Goal: Task Accomplishment & Management: Manage account settings

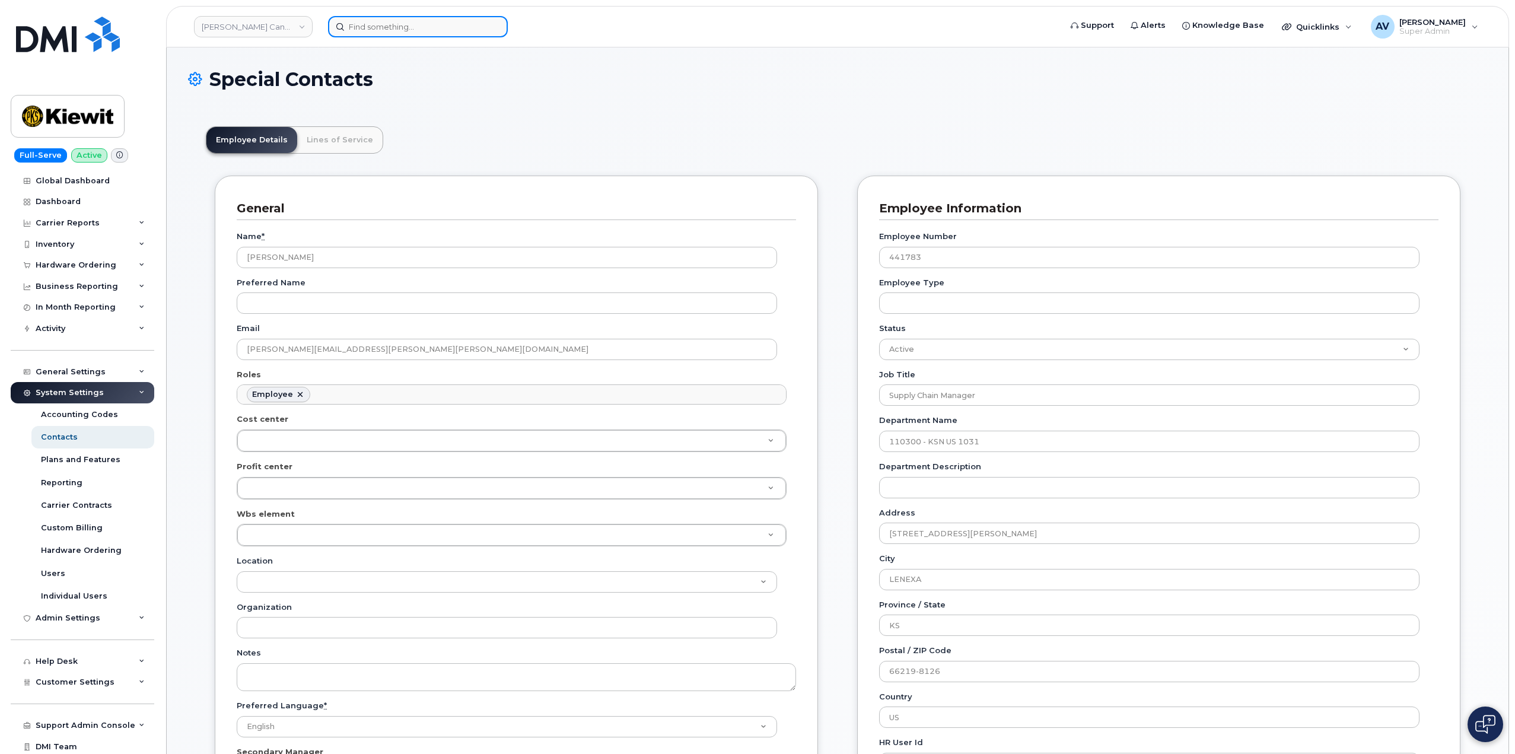
scroll to position [35, 0]
click at [414, 27] on input at bounding box center [418, 26] width 180 height 21
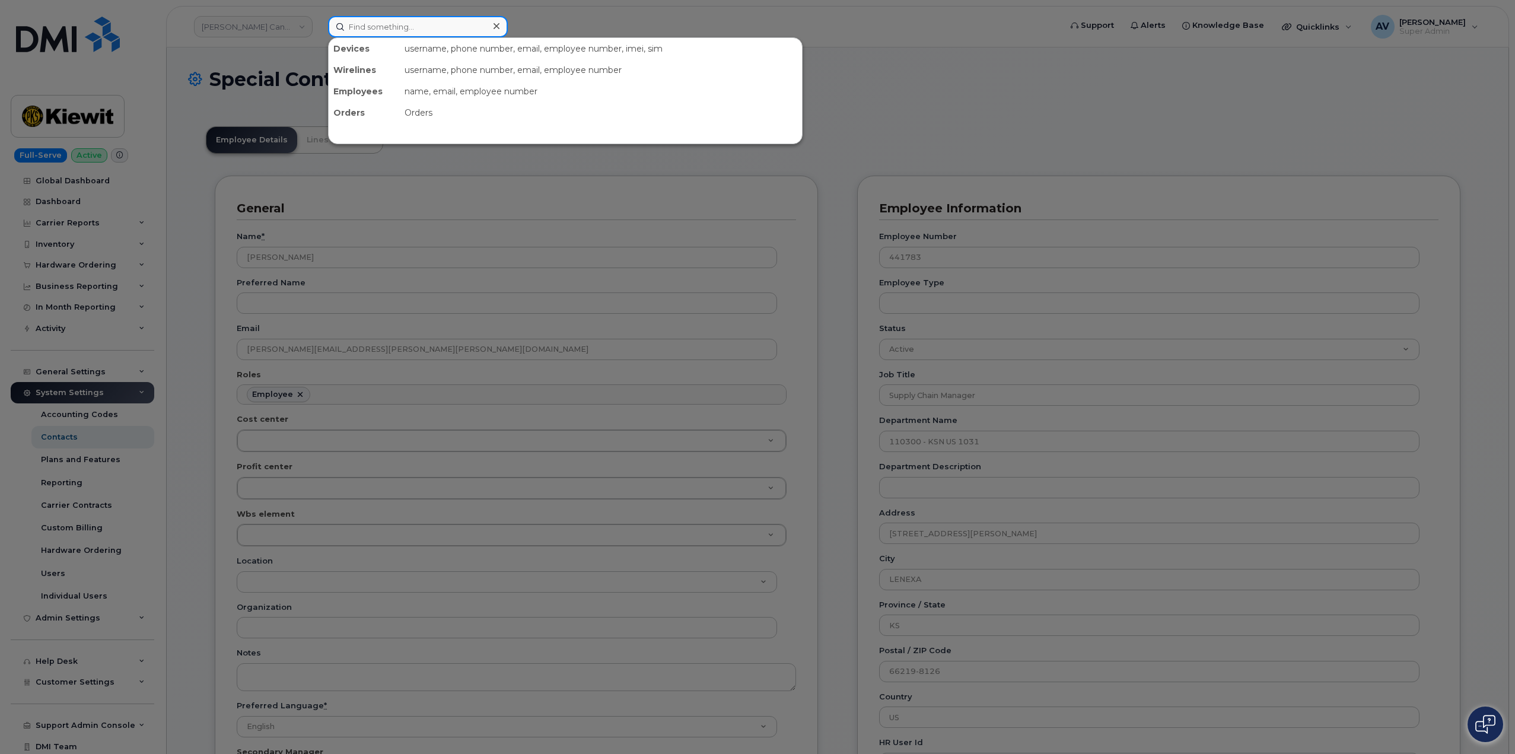
paste input "[PERSON_NAME]"
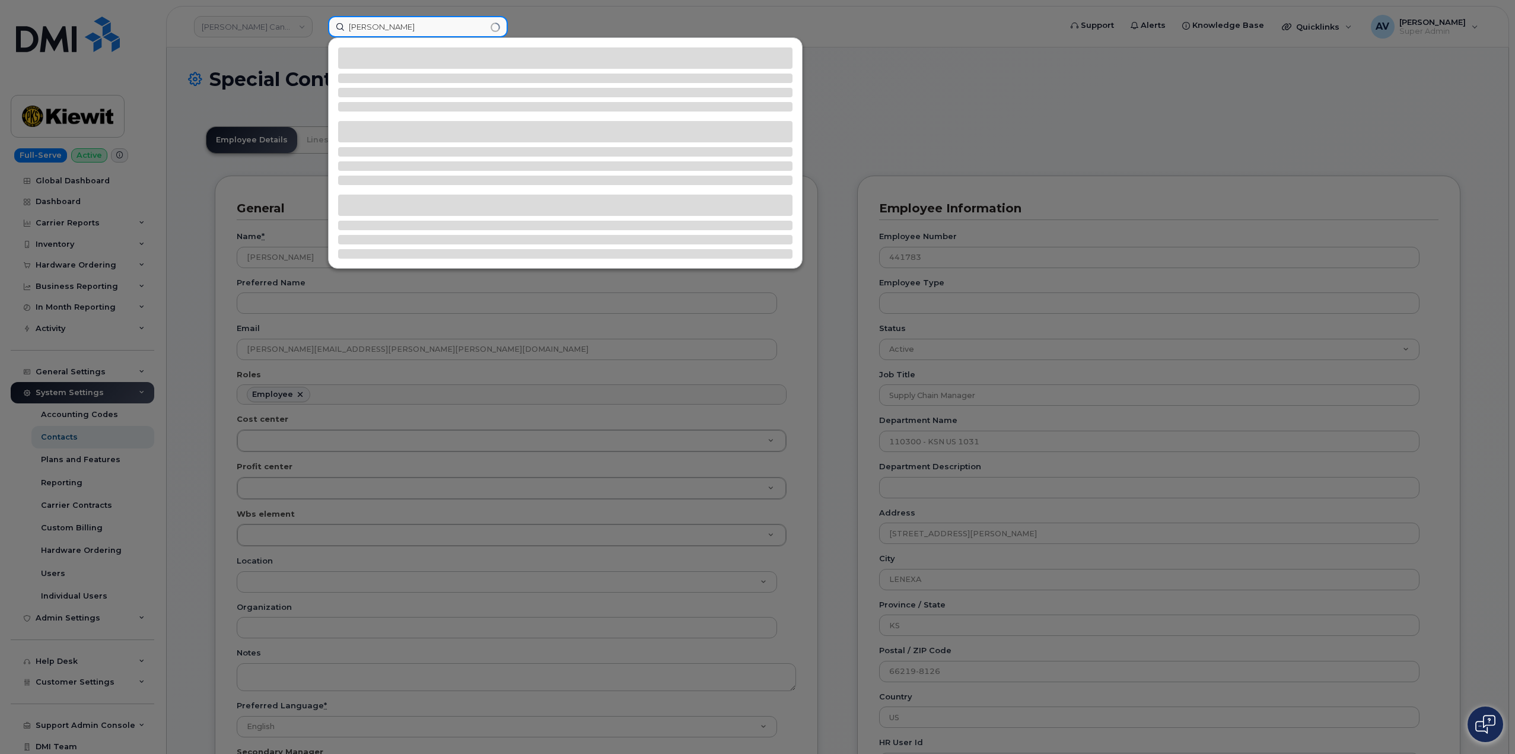
type input "[PERSON_NAME]"
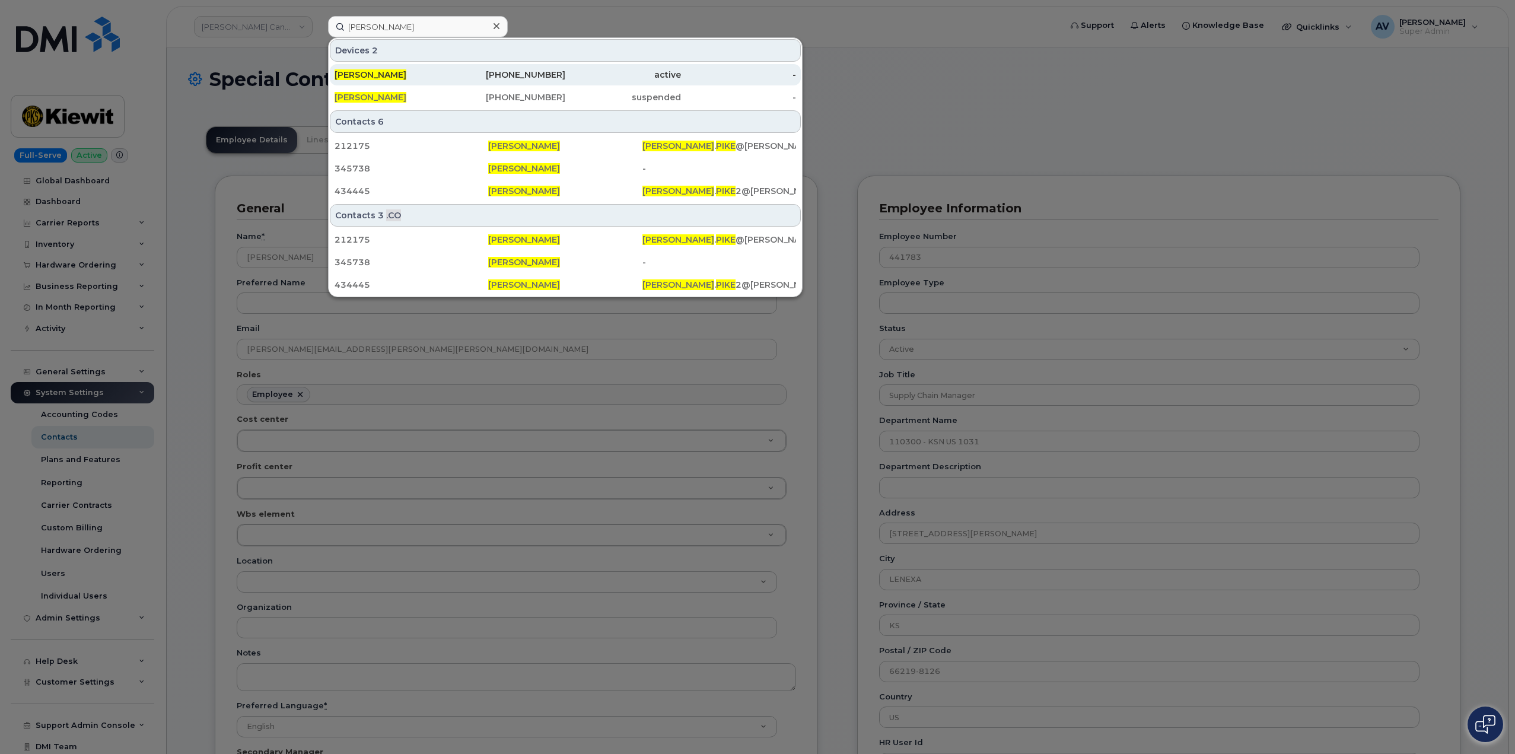
click at [470, 74] on div "361-828-1844" at bounding box center [508, 75] width 116 height 12
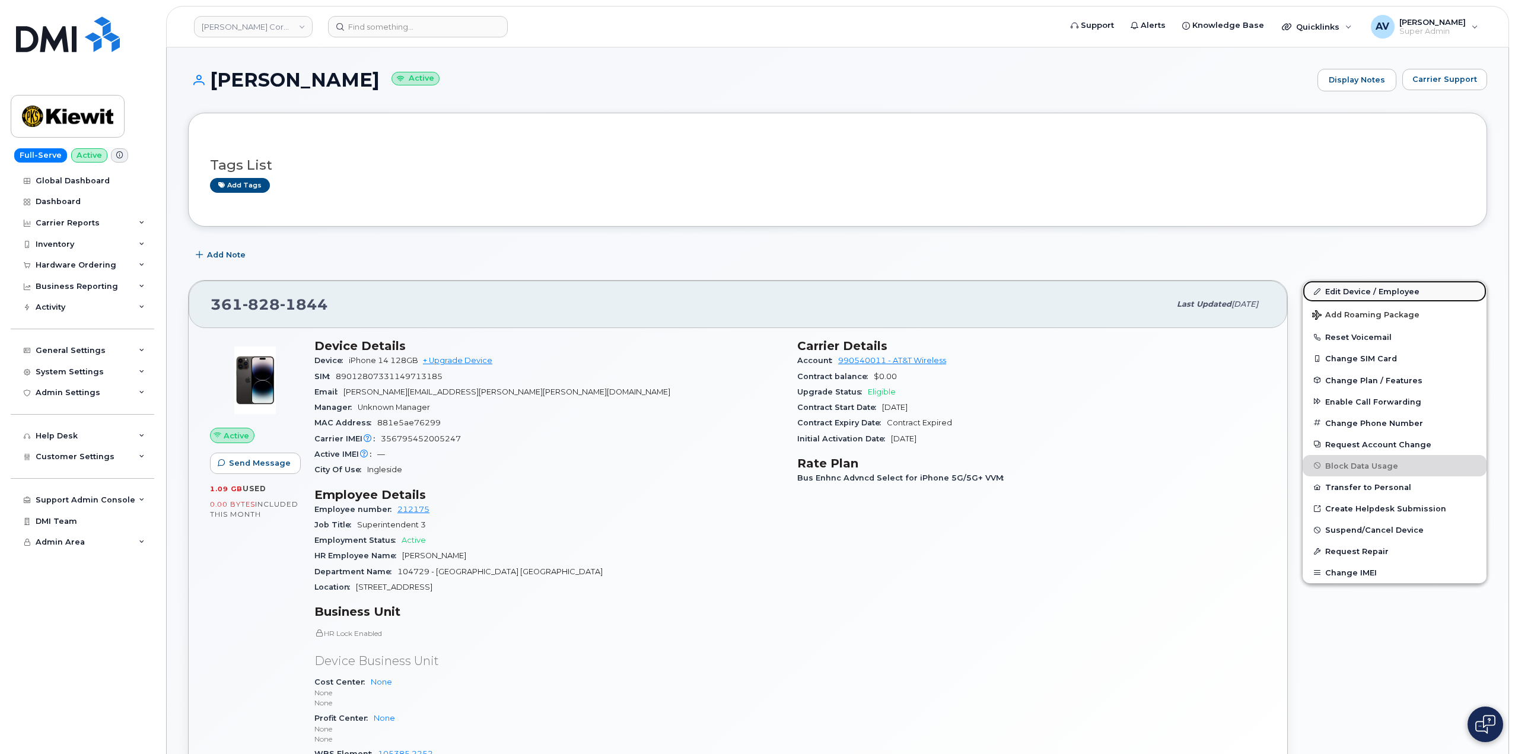
click at [1357, 296] on link "Edit Device / Employee" at bounding box center [1395, 291] width 184 height 21
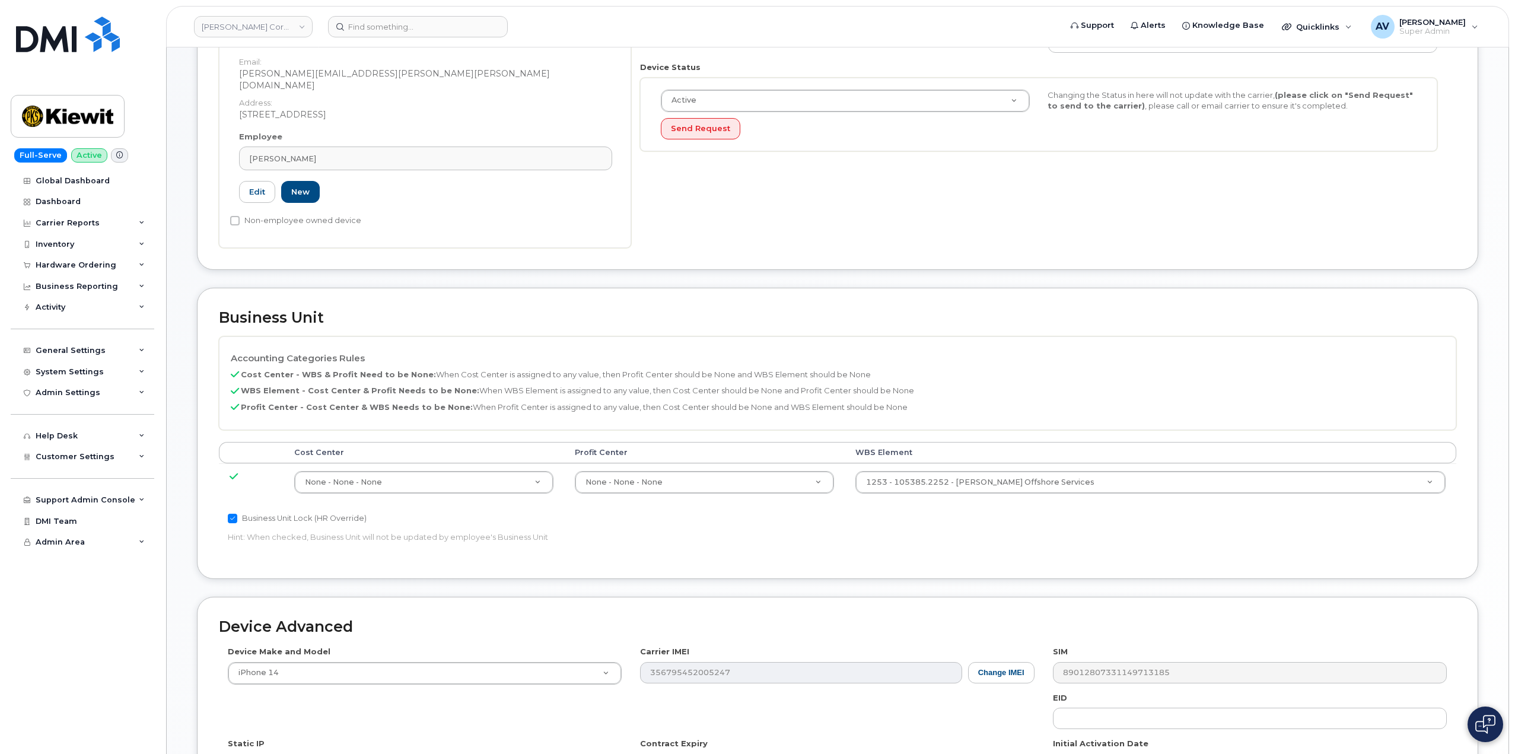
scroll to position [297, 0]
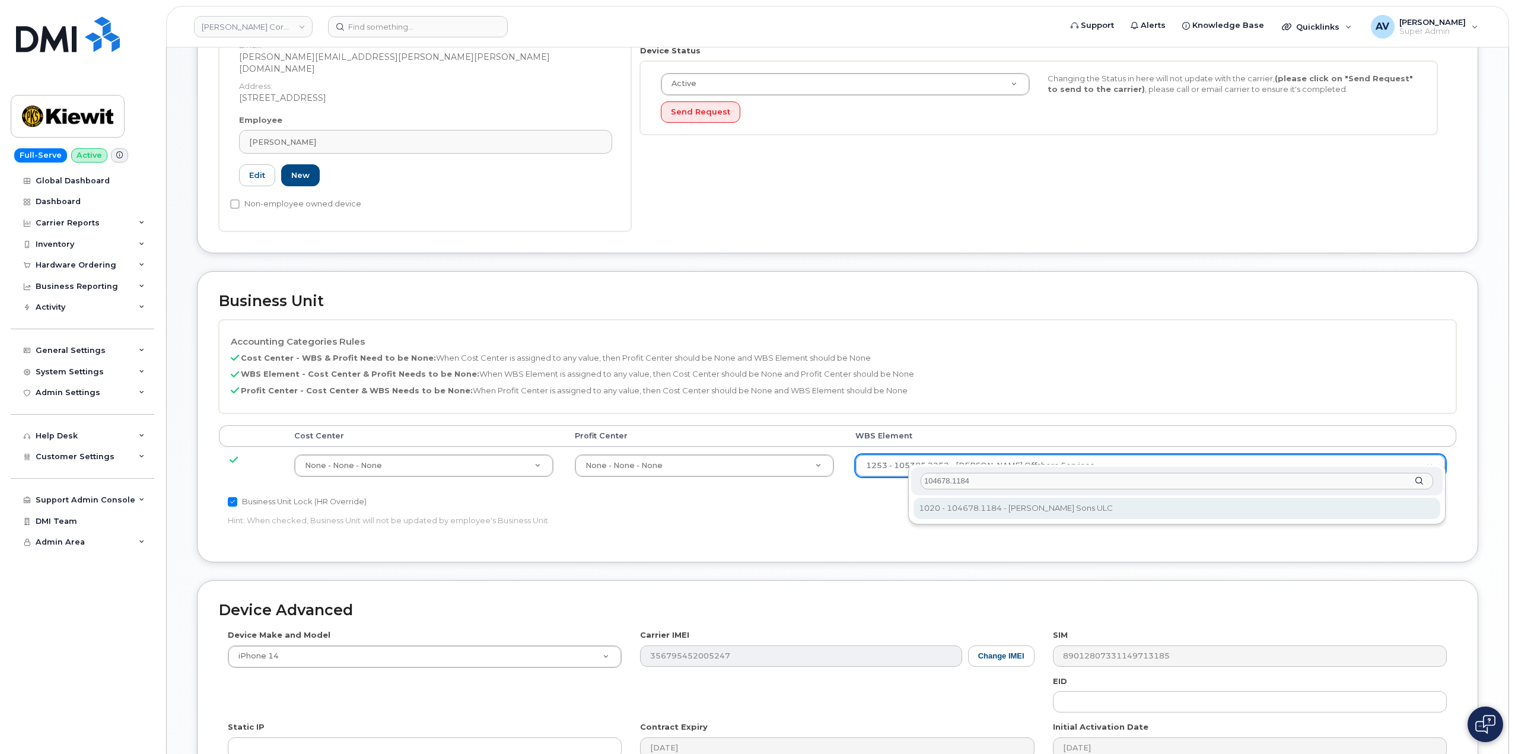
type input "104678.1184"
type input "29817048"
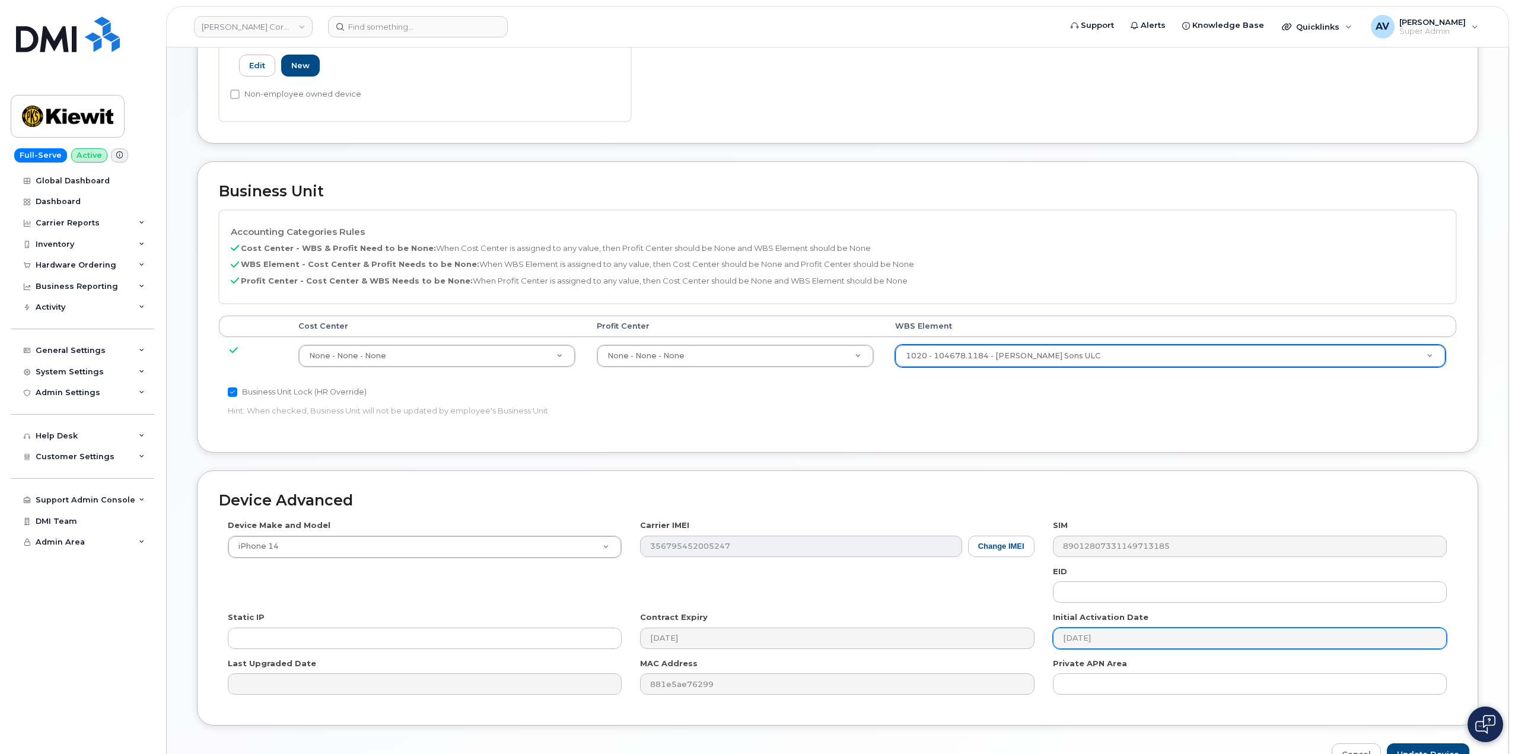
scroll to position [465, 0]
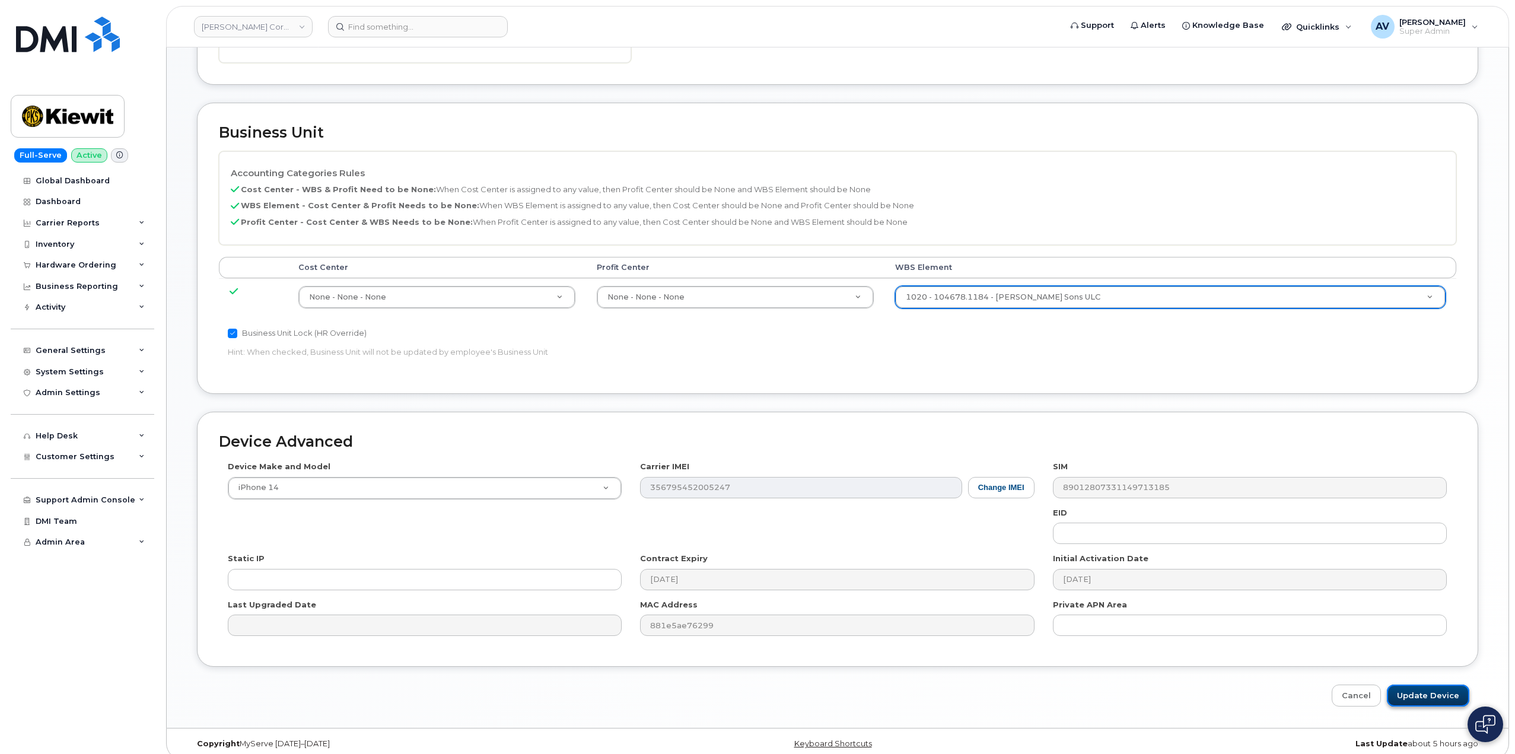
click at [1425, 685] on input "Update Device" at bounding box center [1428, 696] width 82 height 22
type input "Saving..."
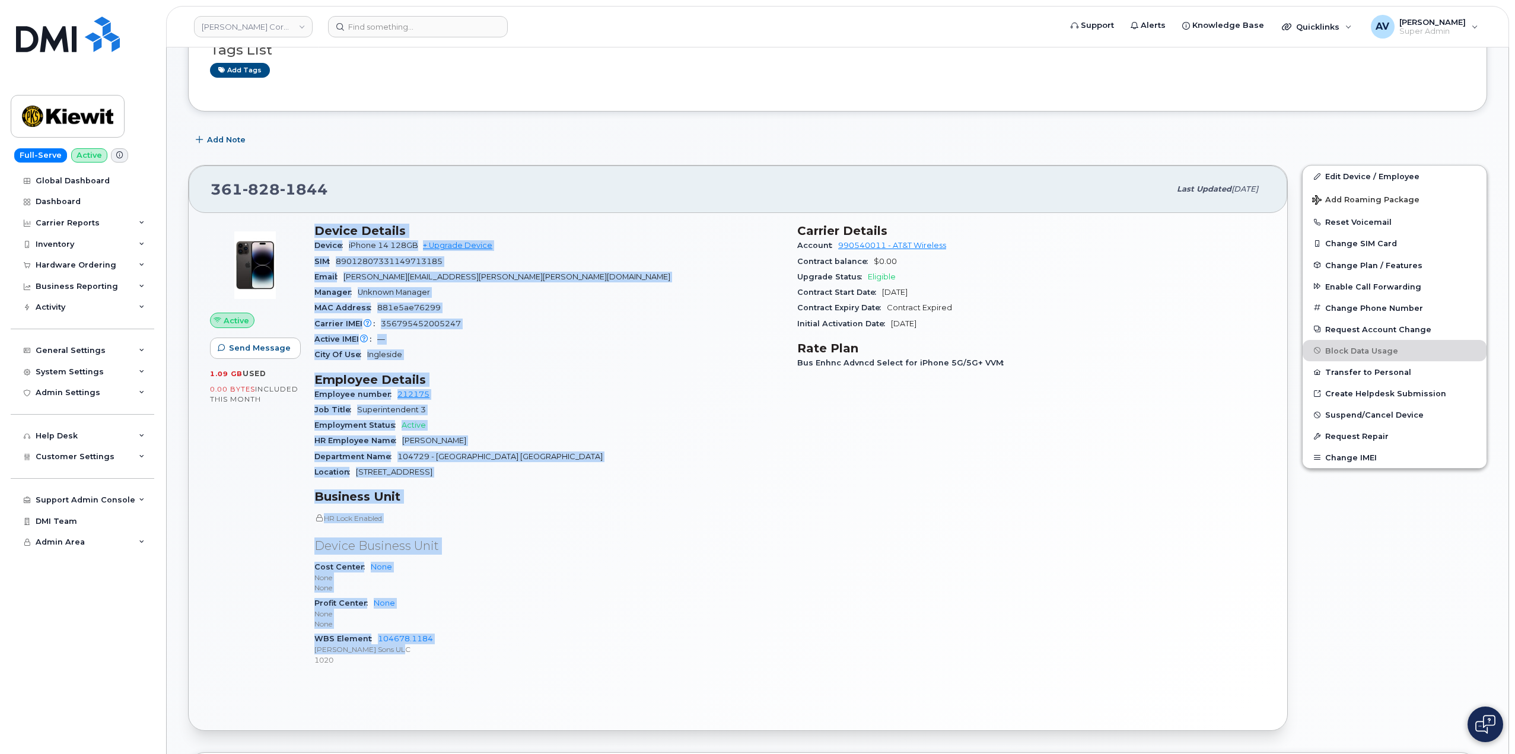
scroll to position [119, 0]
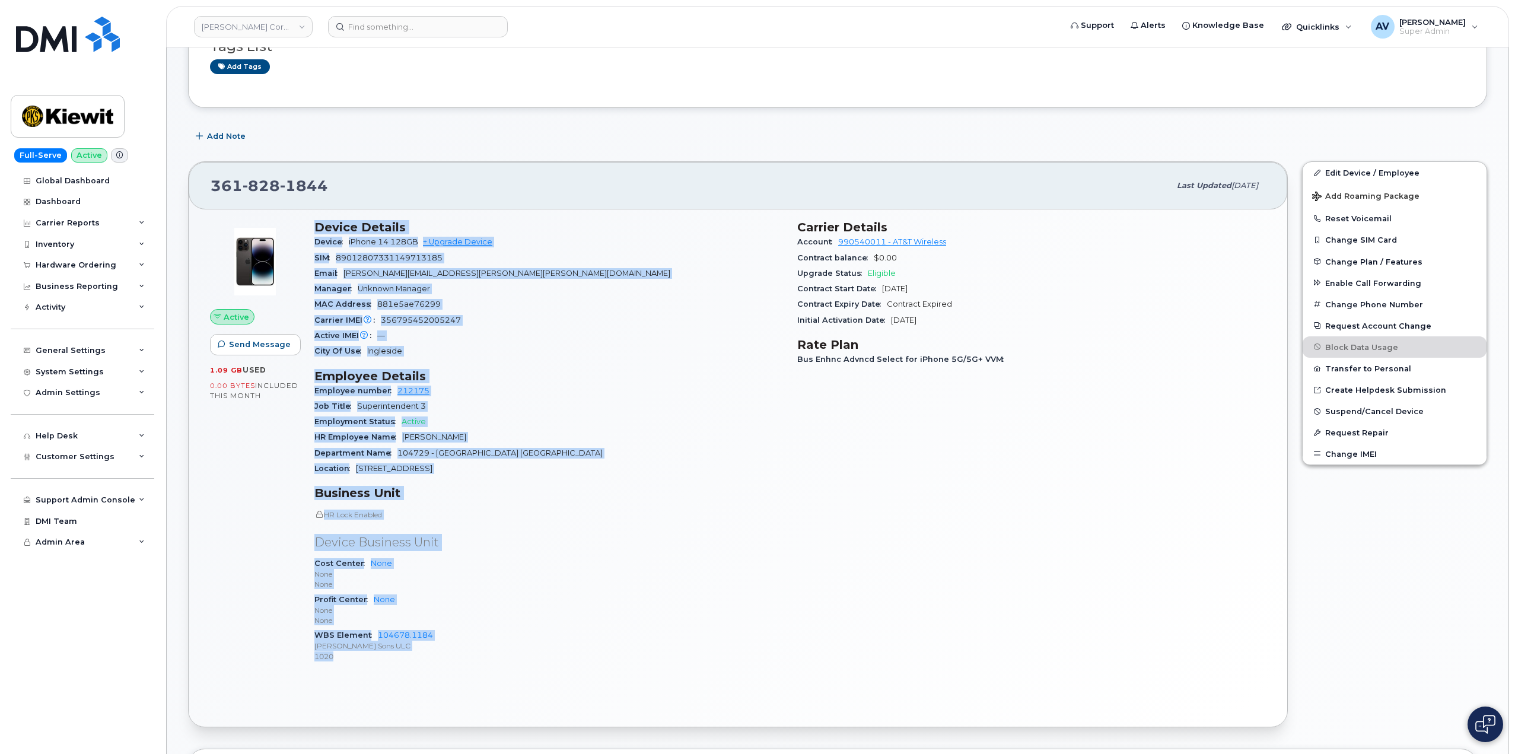
drag, startPoint x: 310, startPoint y: 343, endPoint x: 548, endPoint y: 661, distance: 397.9
click at [548, 661] on div "Device Details Device iPhone 14 128GB + Upgrade Device SIM 89012807331149713185…" at bounding box center [548, 446] width 483 height 467
copy div "Device Details Device iPhone 14 128GB + Upgrade Device SIM 89012807331149713185…"
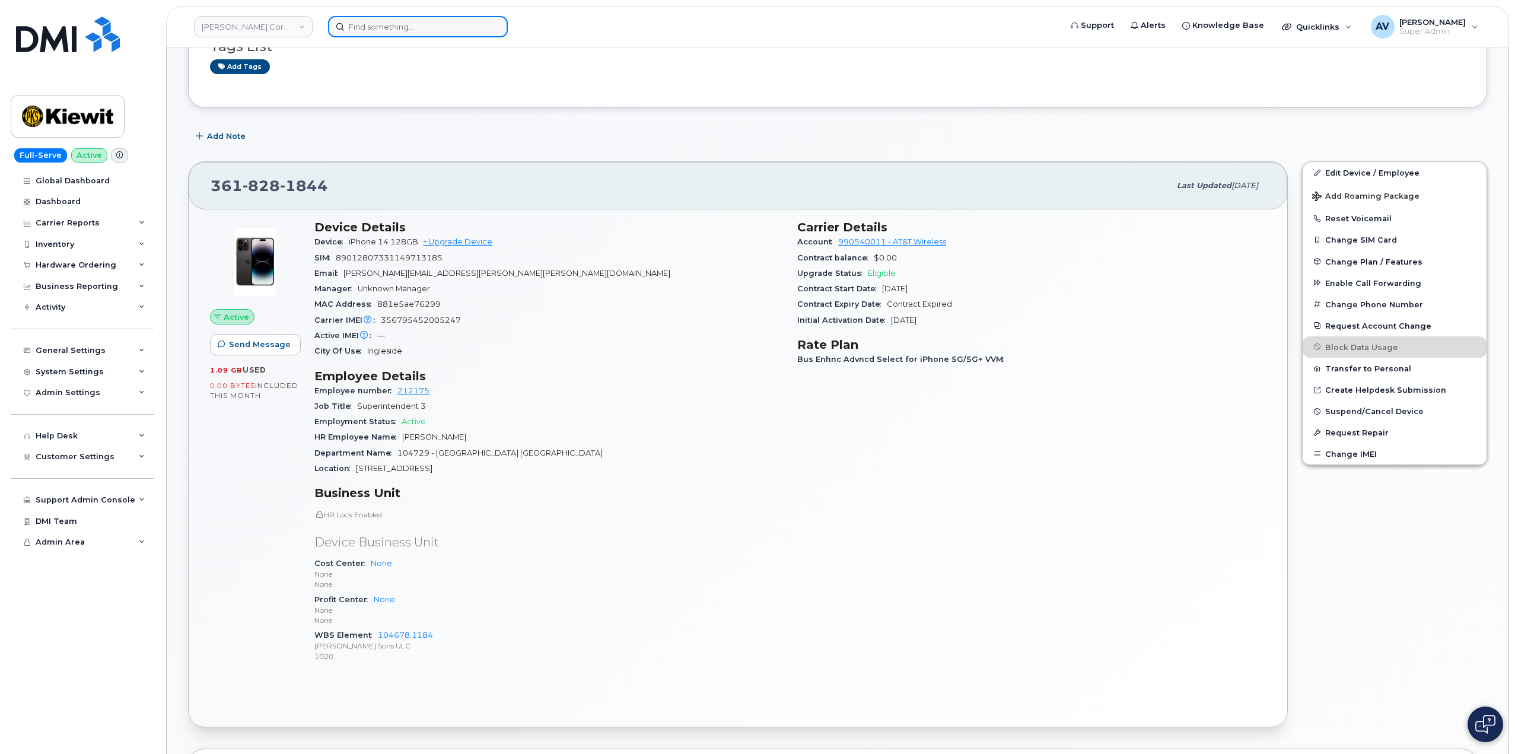
click at [391, 26] on input at bounding box center [418, 26] width 180 height 21
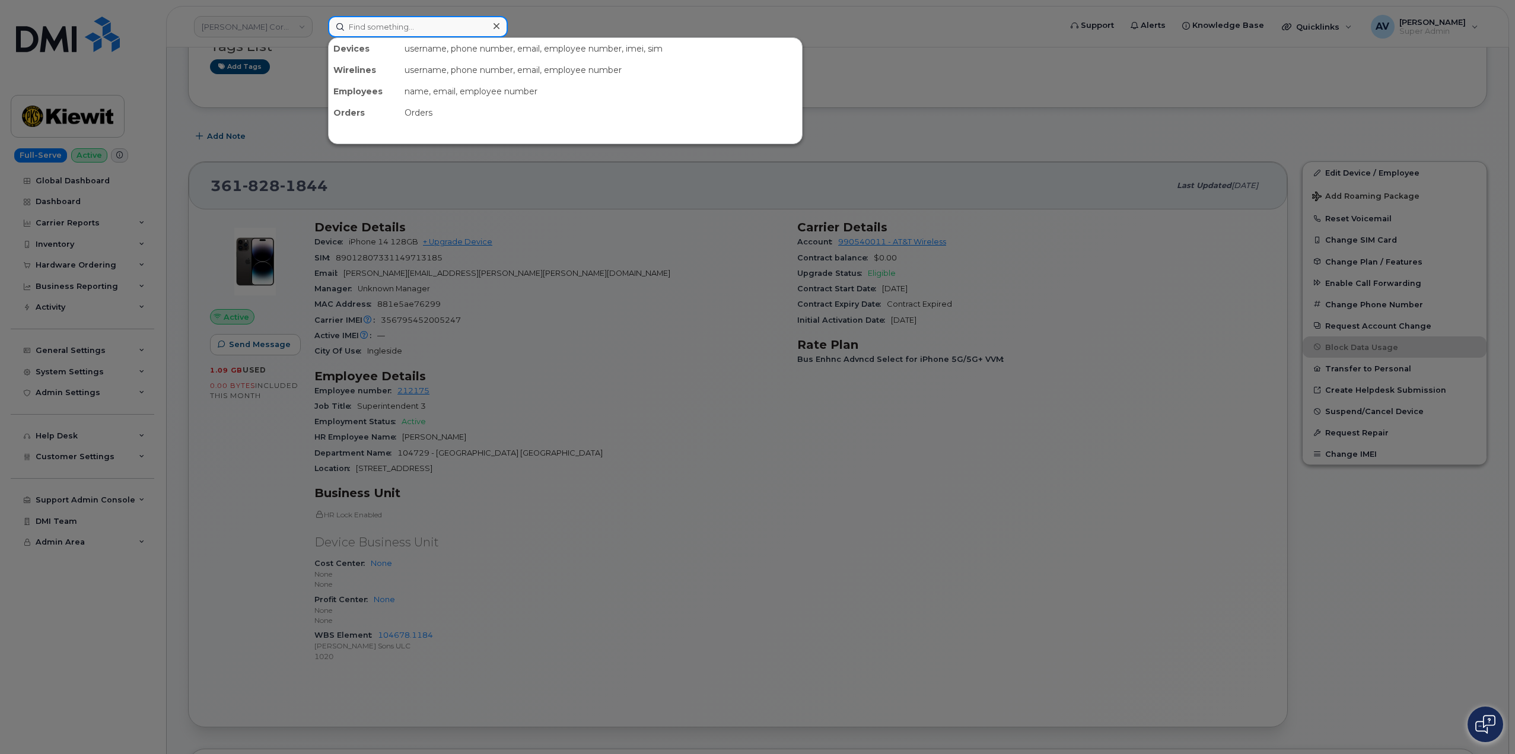
paste input "David Borel"
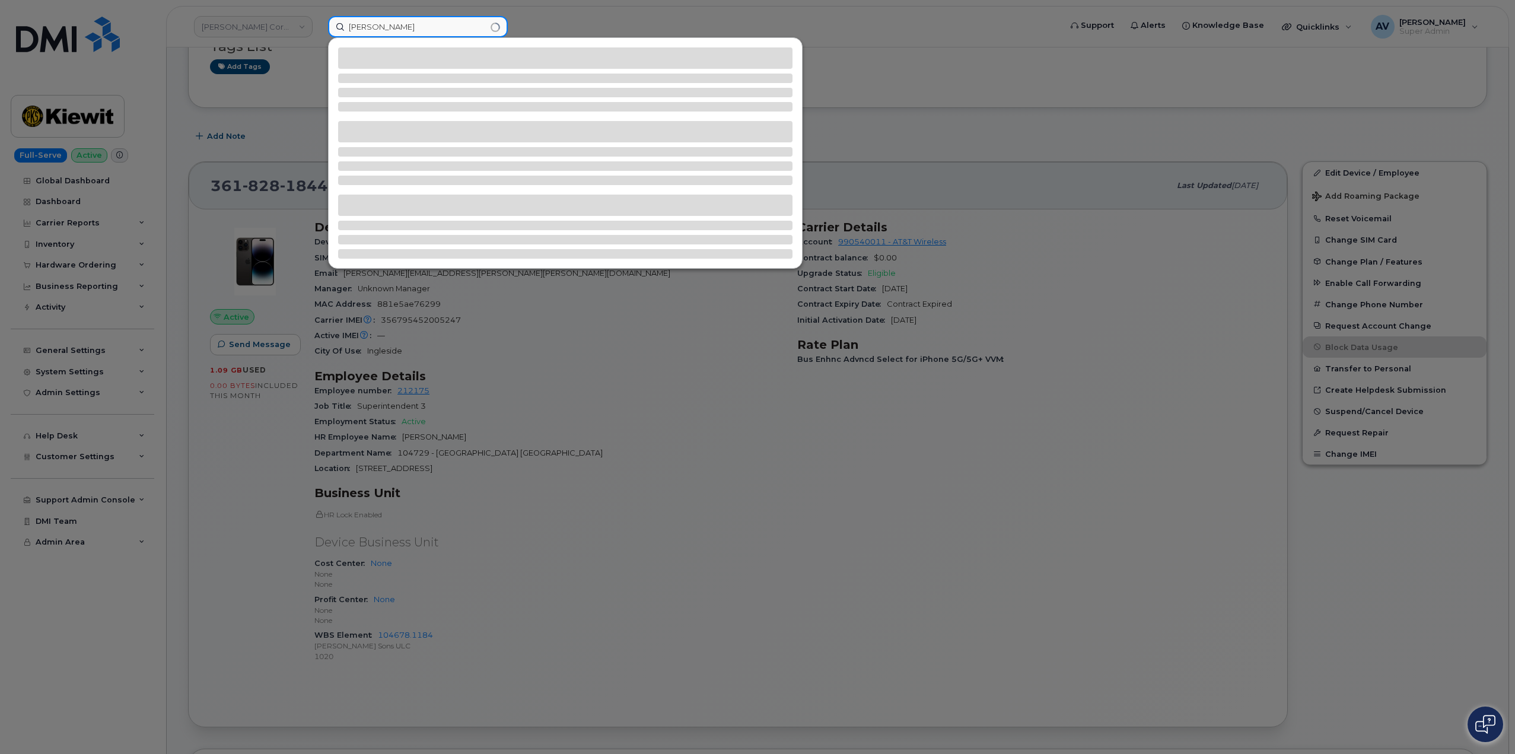
type input "David Borel"
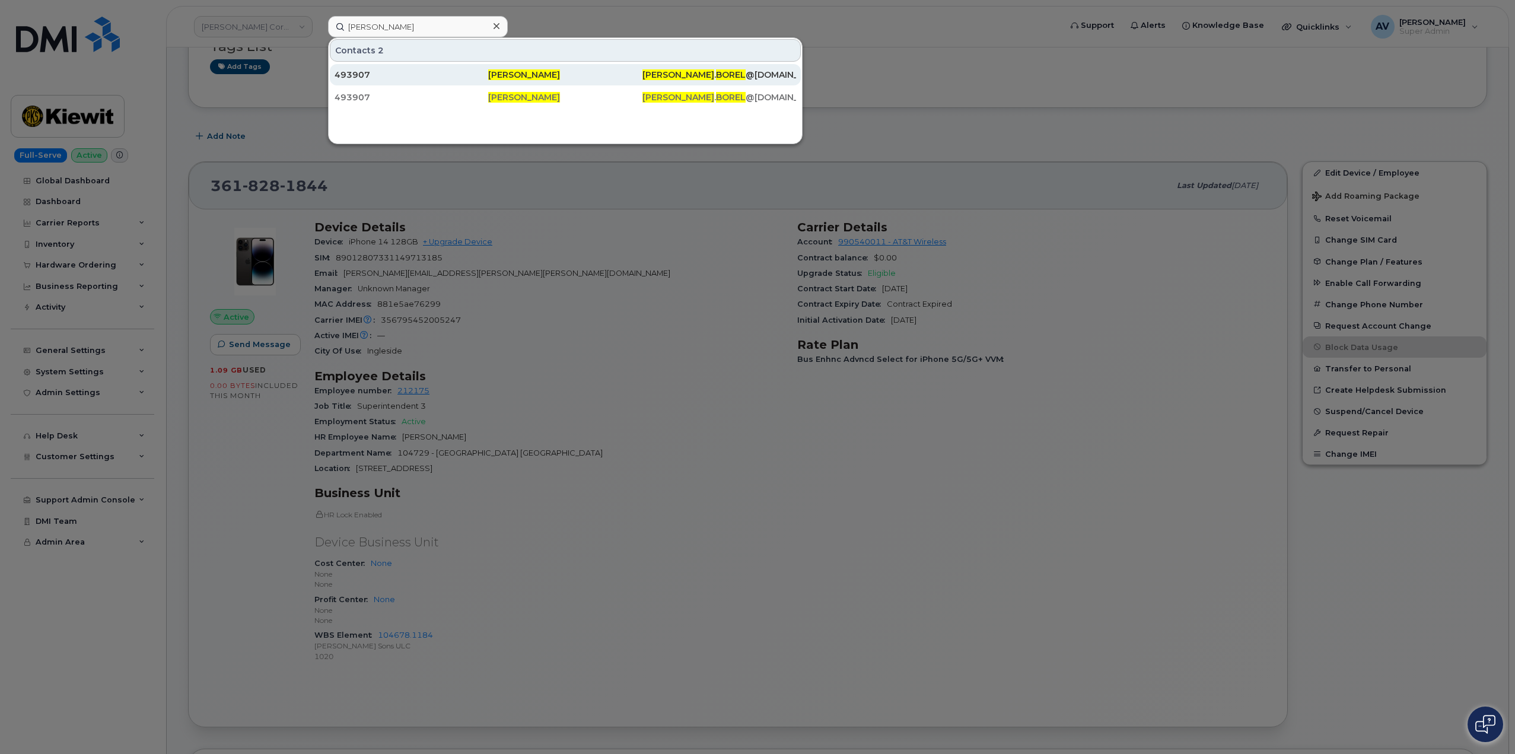
click at [425, 78] on div "493907" at bounding box center [412, 75] width 154 height 12
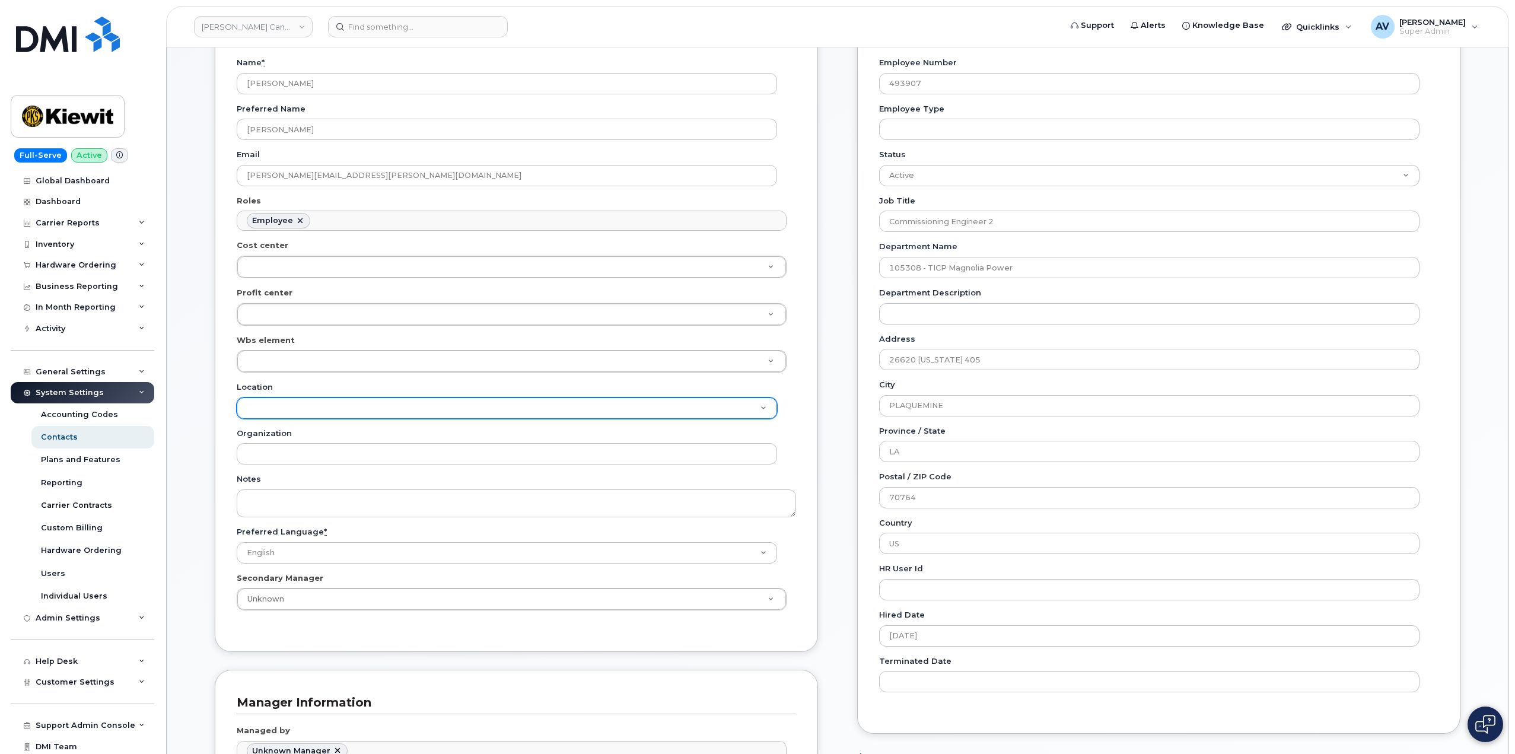
scroll to position [178, 0]
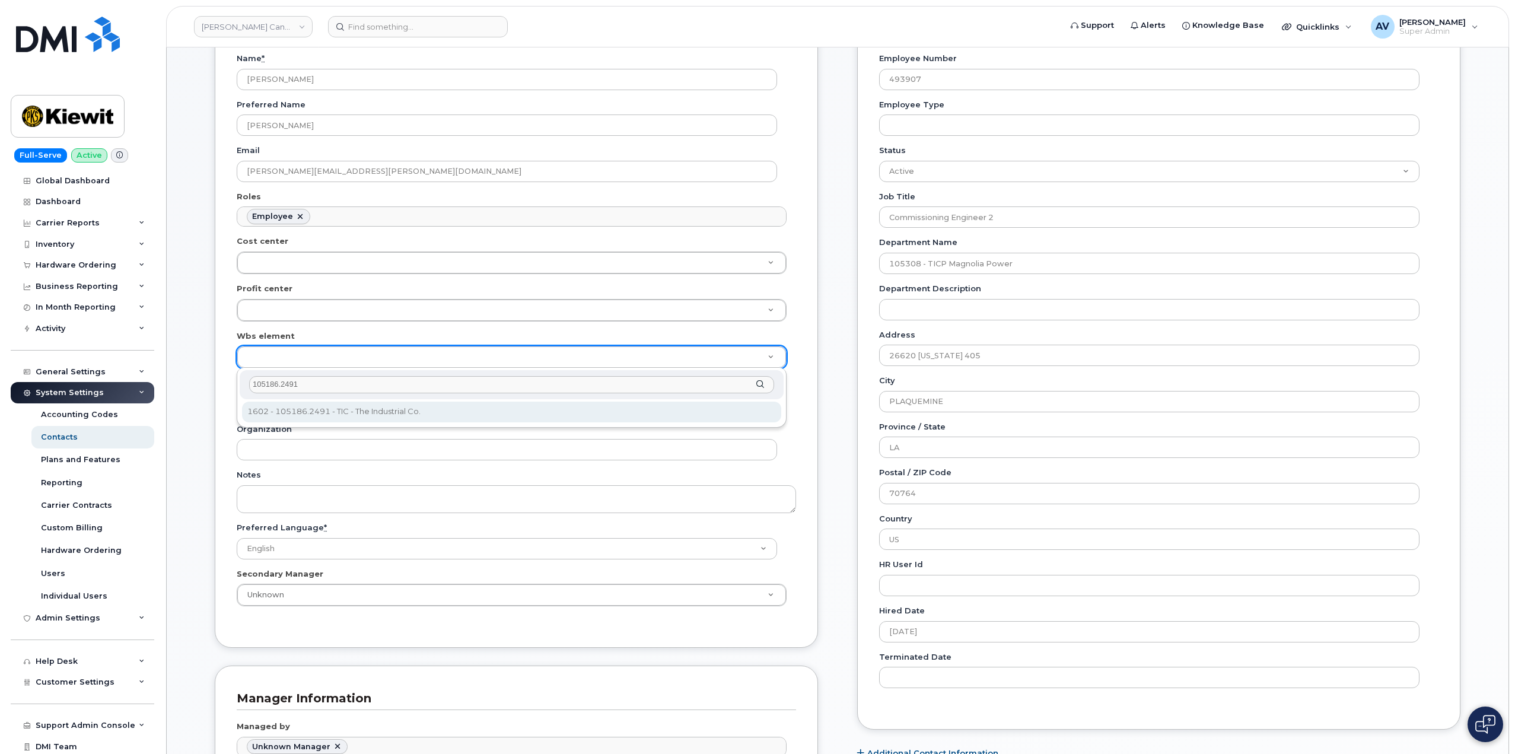
type input "105186.2491"
type input "4427978"
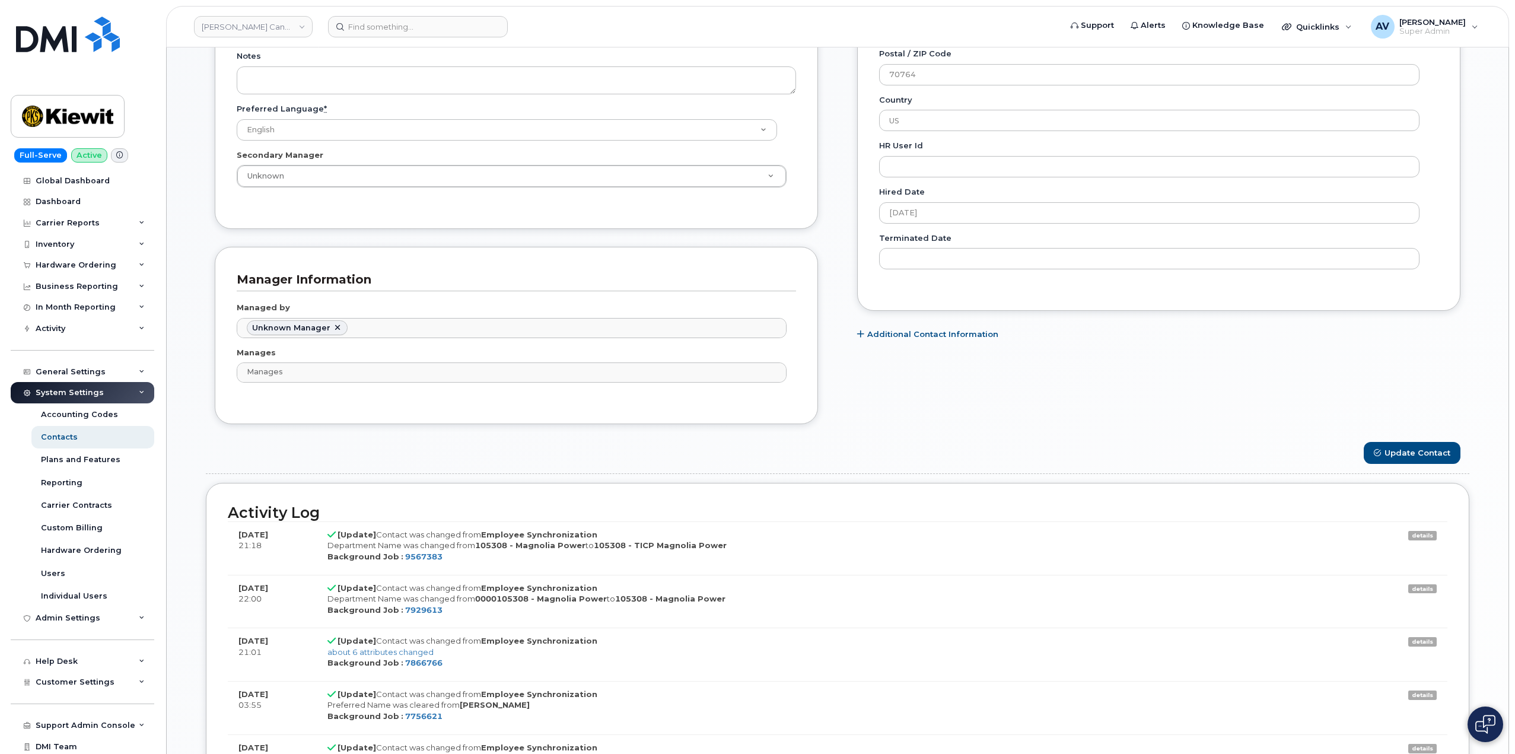
scroll to position [652, 0]
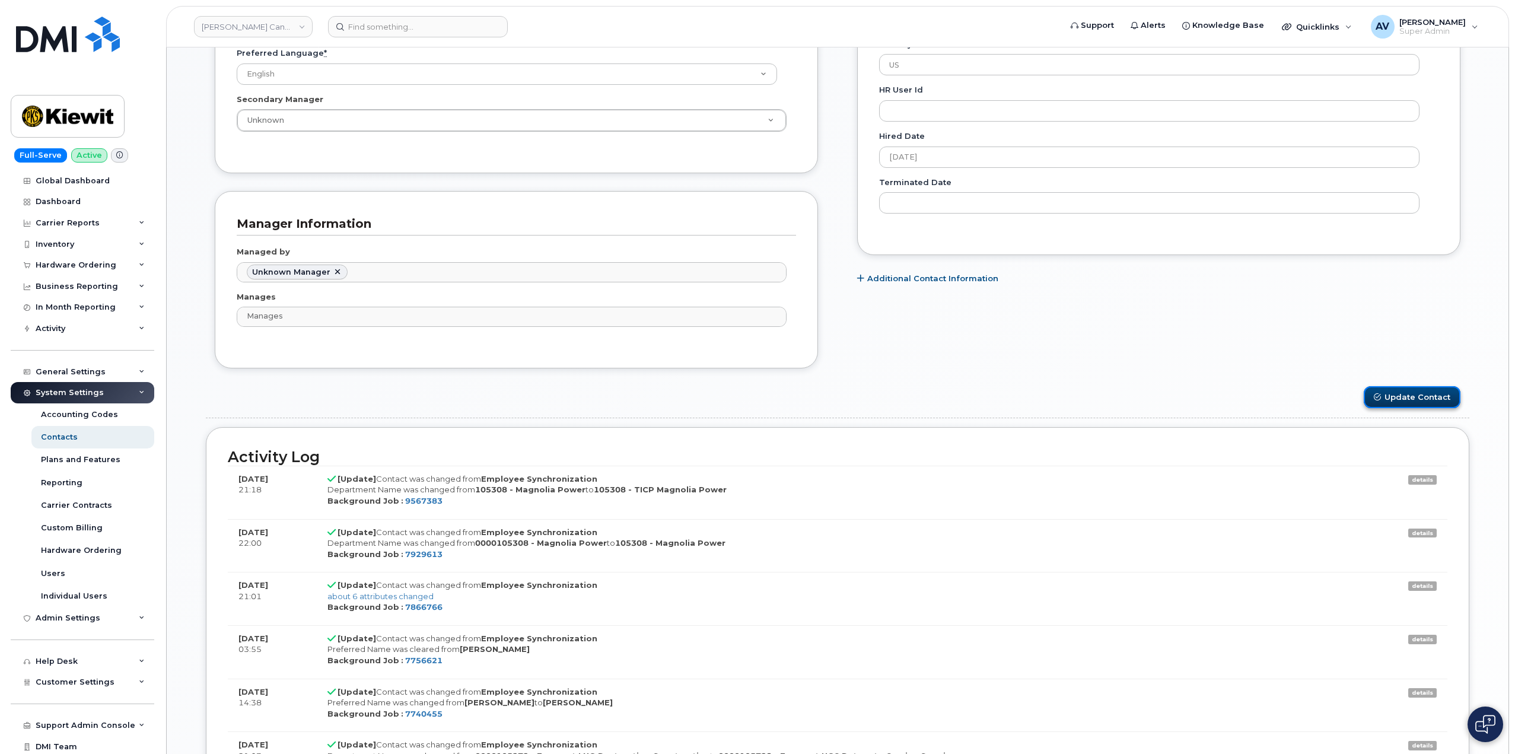
click at [1385, 393] on button "Update Contact" at bounding box center [1412, 397] width 97 height 22
